Goal: Information Seeking & Learning: Compare options

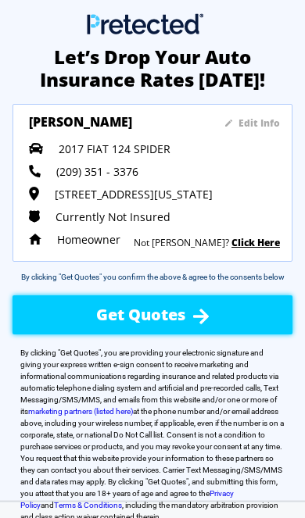
click at [96, 317] on span "Get Quotes" at bounding box center [140, 314] width 89 height 21
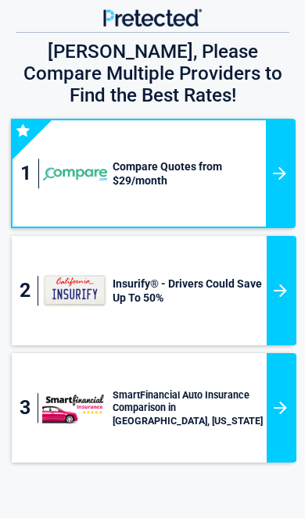
click at [138, 159] on h3 "Compare Quotes from $29/month" at bounding box center [186, 173] width 159 height 28
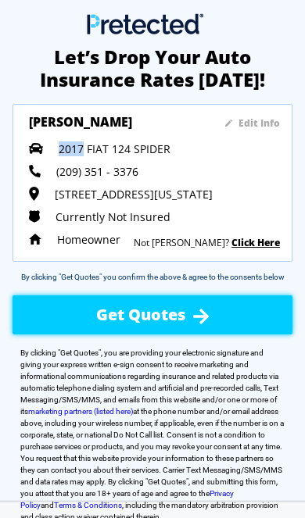
click at [188, 168] on div "(209) 351 - 3376" at bounding box center [154, 171] width 251 height 15
click at [59, 146] on span "2017 FIAT 124 SPIDER" at bounding box center [115, 148] width 112 height 15
click at [89, 137] on div "Edit Info Donald Terra 2017 FIAT 124 SPIDER (209) 351 - 3376 3246 W Princeton A…" at bounding box center [154, 182] width 251 height 133
click at [162, 312] on span "Get Quotes" at bounding box center [140, 314] width 89 height 21
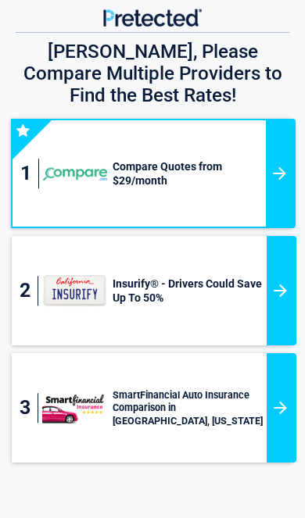
click at [261, 281] on h3 "Insurify® - Drivers Could Save Up To 50%" at bounding box center [186, 290] width 159 height 28
